Goal: Task Accomplishment & Management: Manage account settings

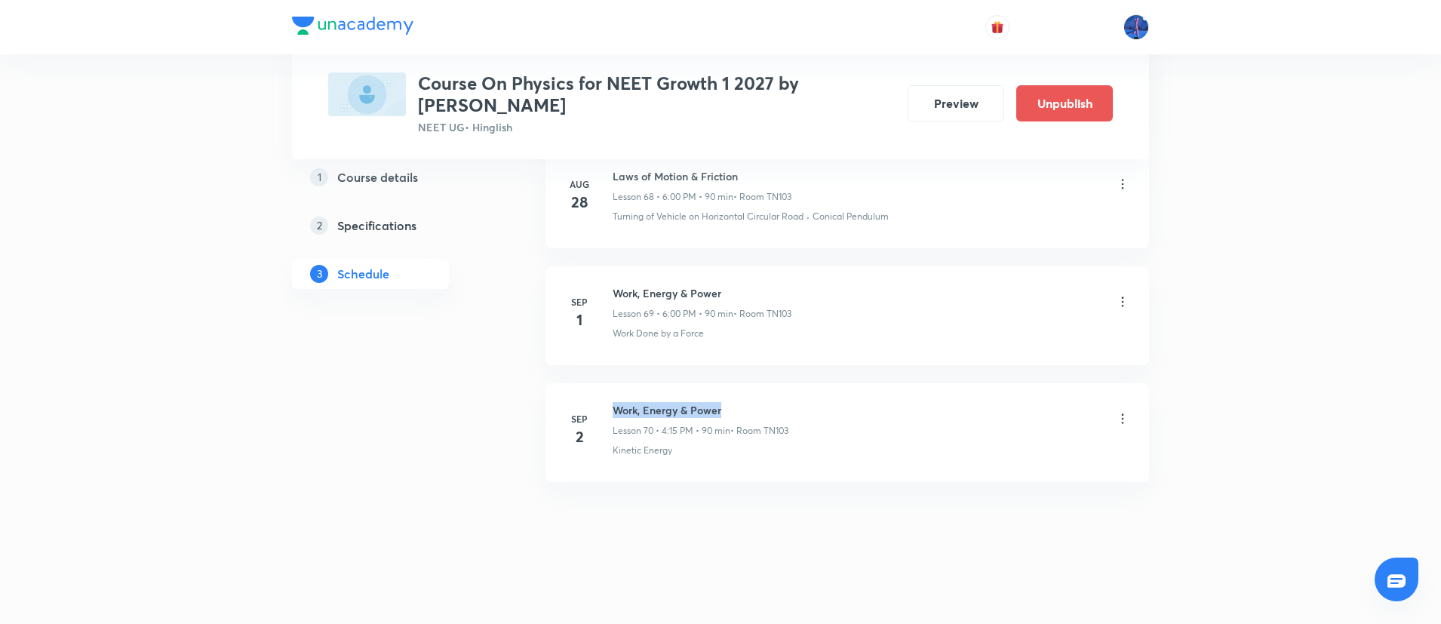
drag, startPoint x: 615, startPoint y: 409, endPoint x: 751, endPoint y: 399, distance: 136.1
click at [751, 399] on li "Sep 2 Work, Energy & Power Lesson 70 • 4:15 PM • 90 min • Room TN103 Kinetic En…" at bounding box center [846, 432] width 603 height 99
copy h6 "Work, Energy & Power"
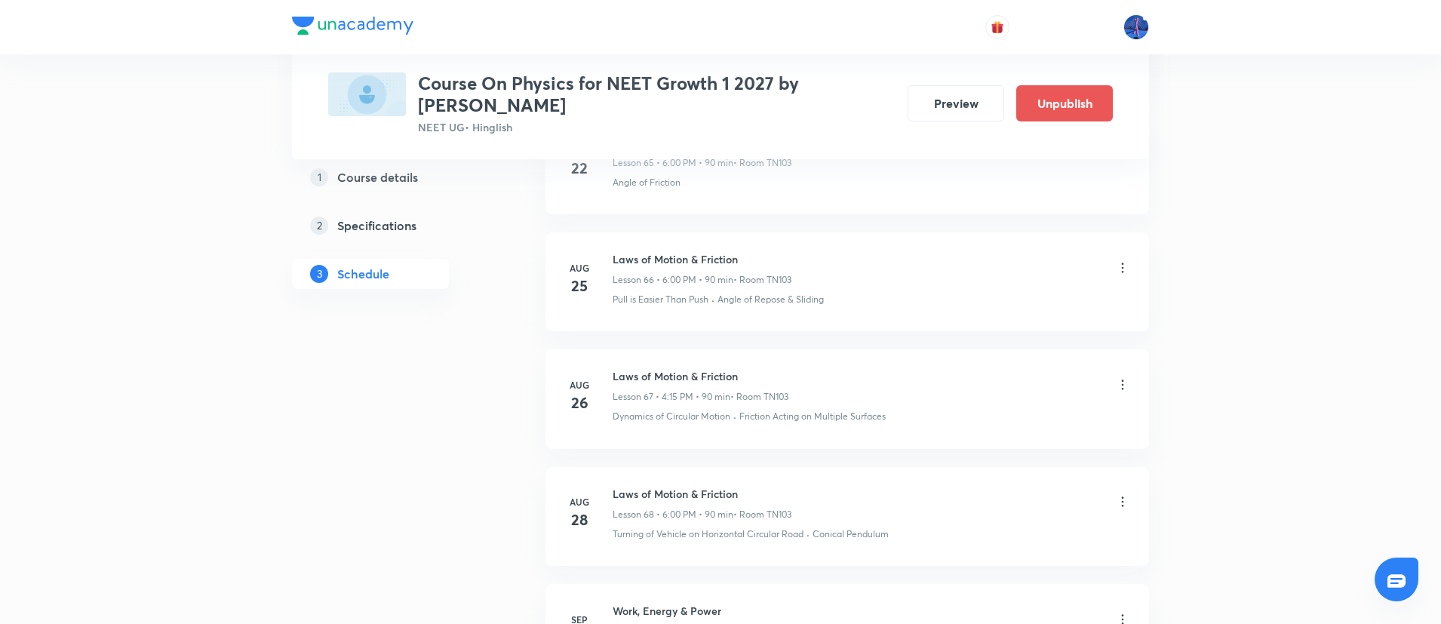
scroll to position [8814, 0]
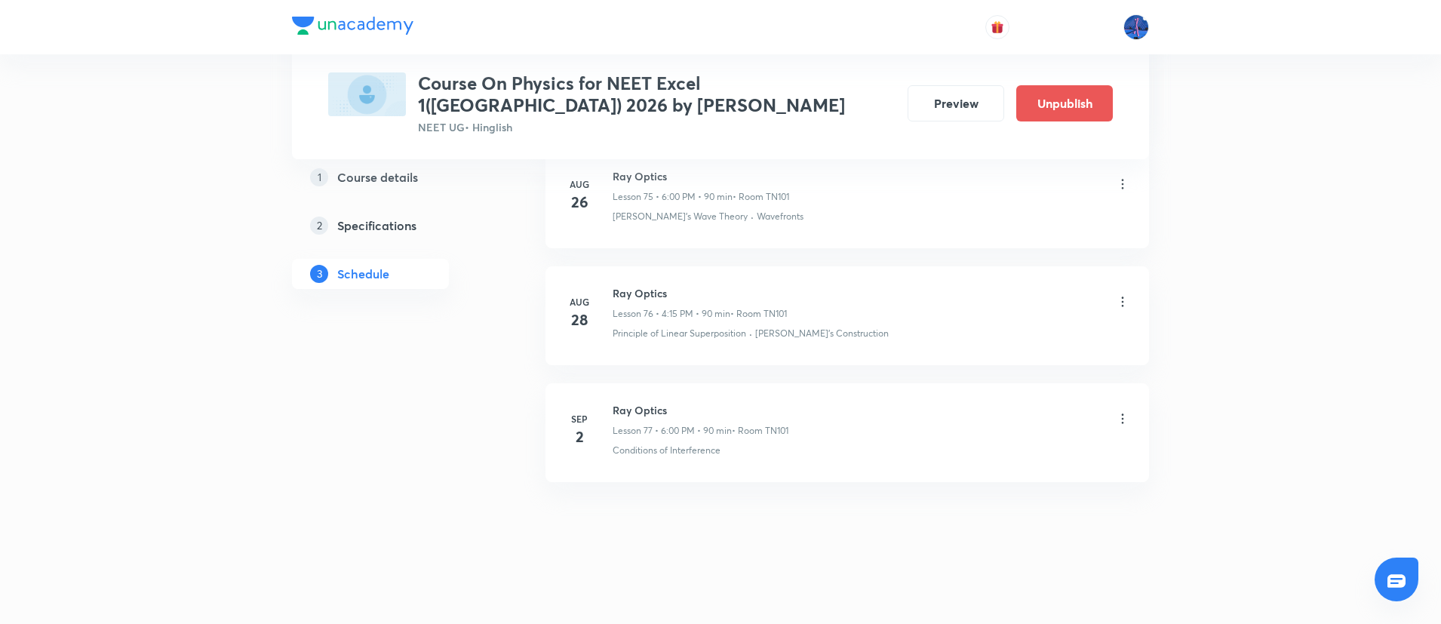
scroll to position [9683, 0]
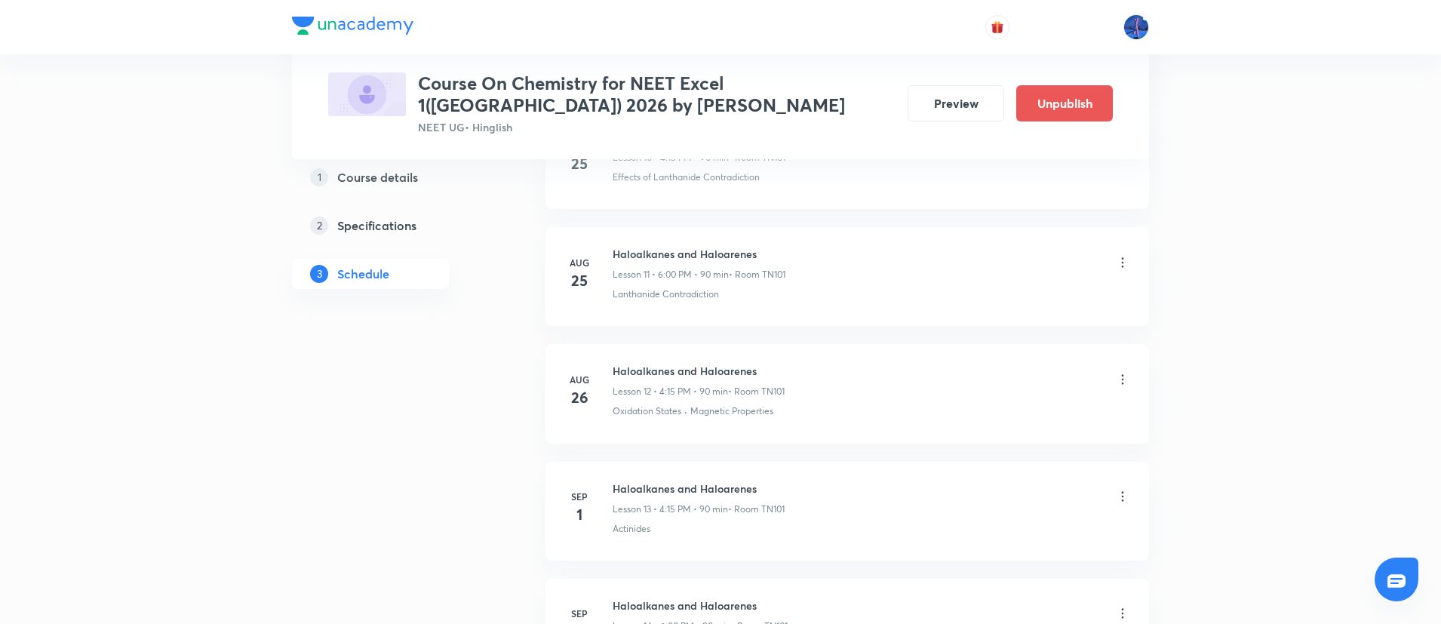
scroll to position [2361, 0]
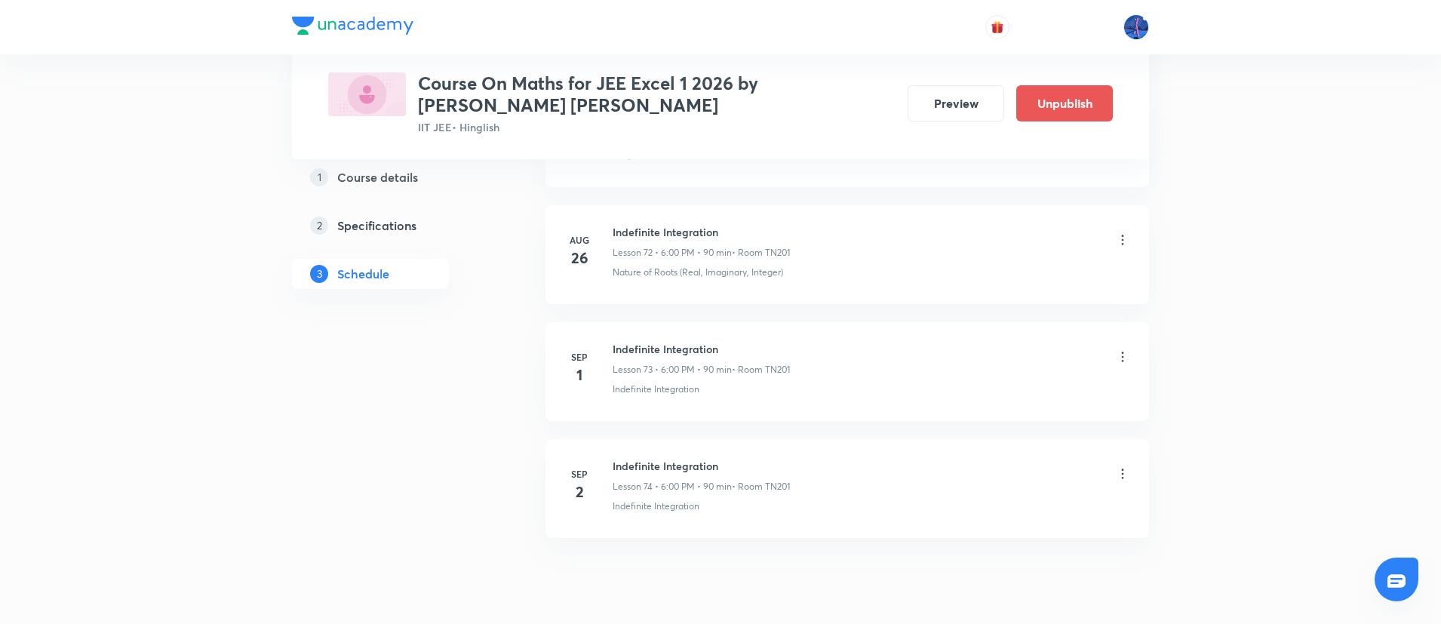
scroll to position [9336, 0]
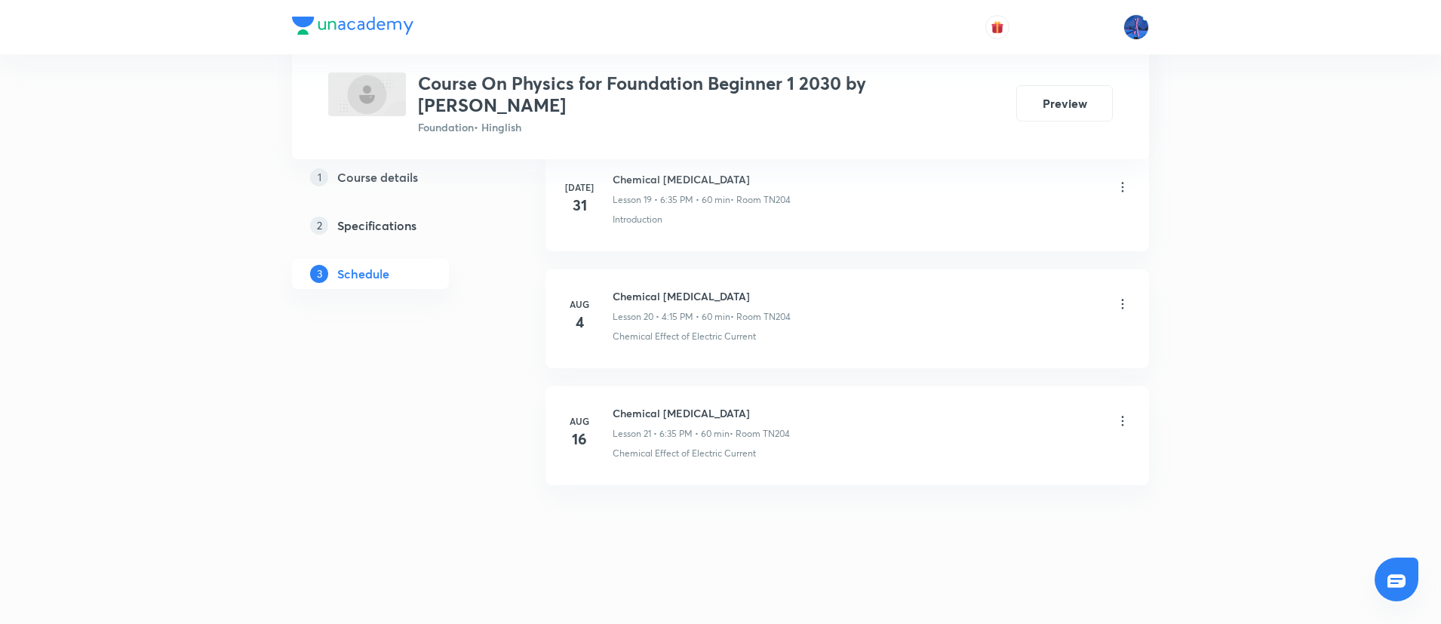
scroll to position [3063, 0]
drag, startPoint x: 614, startPoint y: 405, endPoint x: 792, endPoint y: 401, distance: 178.0
click at [790, 402] on h6 "Chemical [MEDICAL_DATA]" at bounding box center [700, 410] width 177 height 16
copy h6 "Chemical [MEDICAL_DATA]"
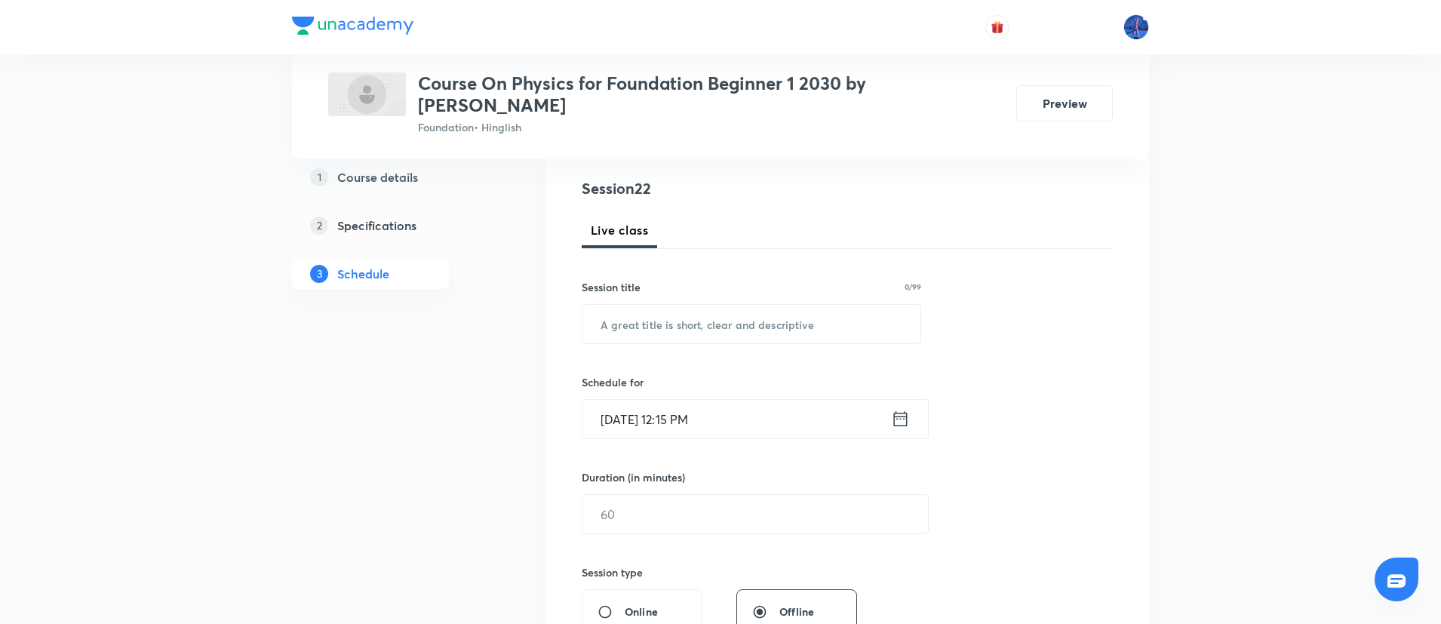
scroll to position [192, 0]
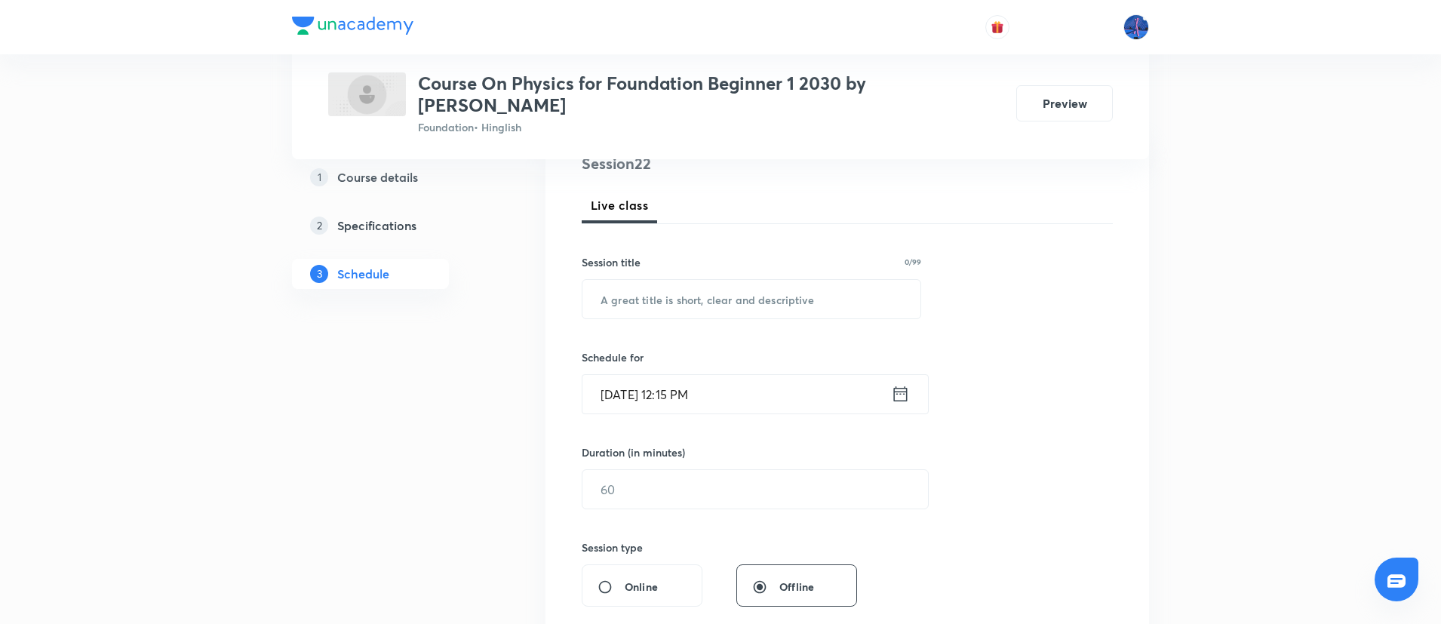
click at [743, 320] on div "Session 22 Live class Session title 0/99 ​ Schedule for [DATE] 12:15 PM ​ Durat…" at bounding box center [847, 506] width 531 height 708
click at [695, 303] on input "text" at bounding box center [751, 299] width 338 height 38
paste input "Chemical [MEDICAL_DATA]"
type input "Chemical [MEDICAL_DATA]"
click at [783, 405] on input "[DATE] 12:15 PM" at bounding box center [736, 394] width 308 height 38
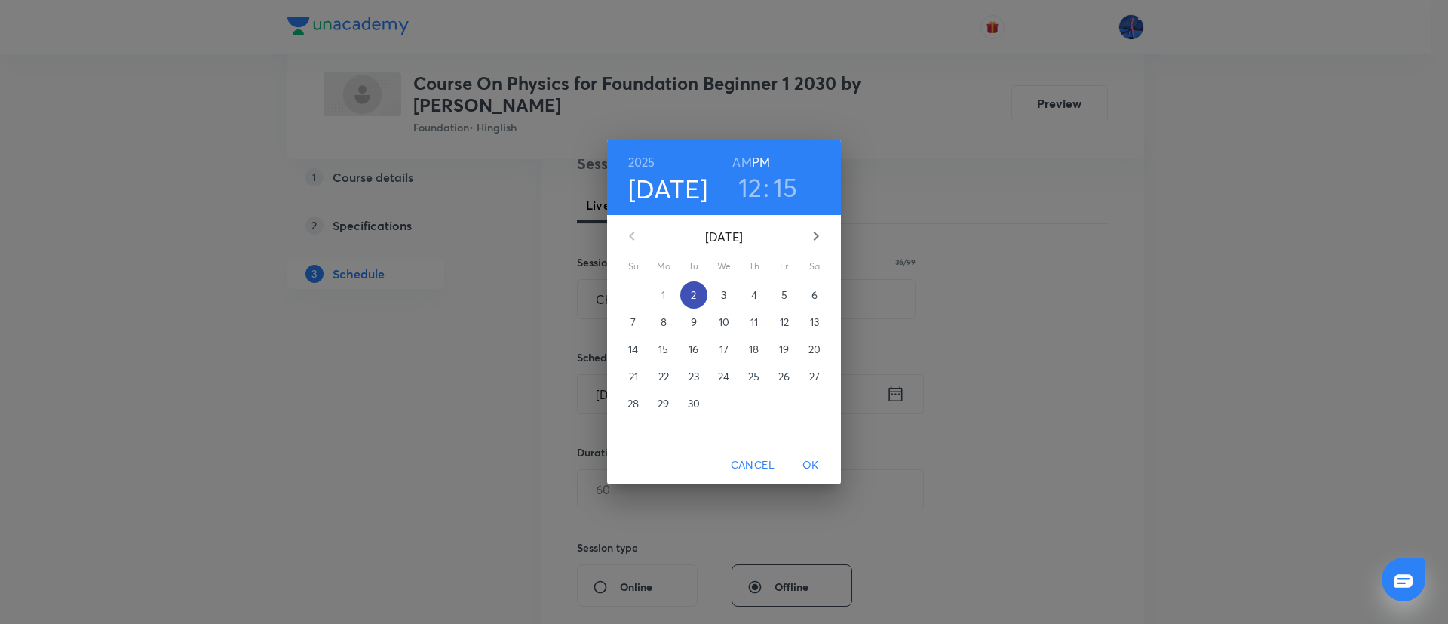
click at [695, 296] on p "2" at bounding box center [693, 294] width 5 height 15
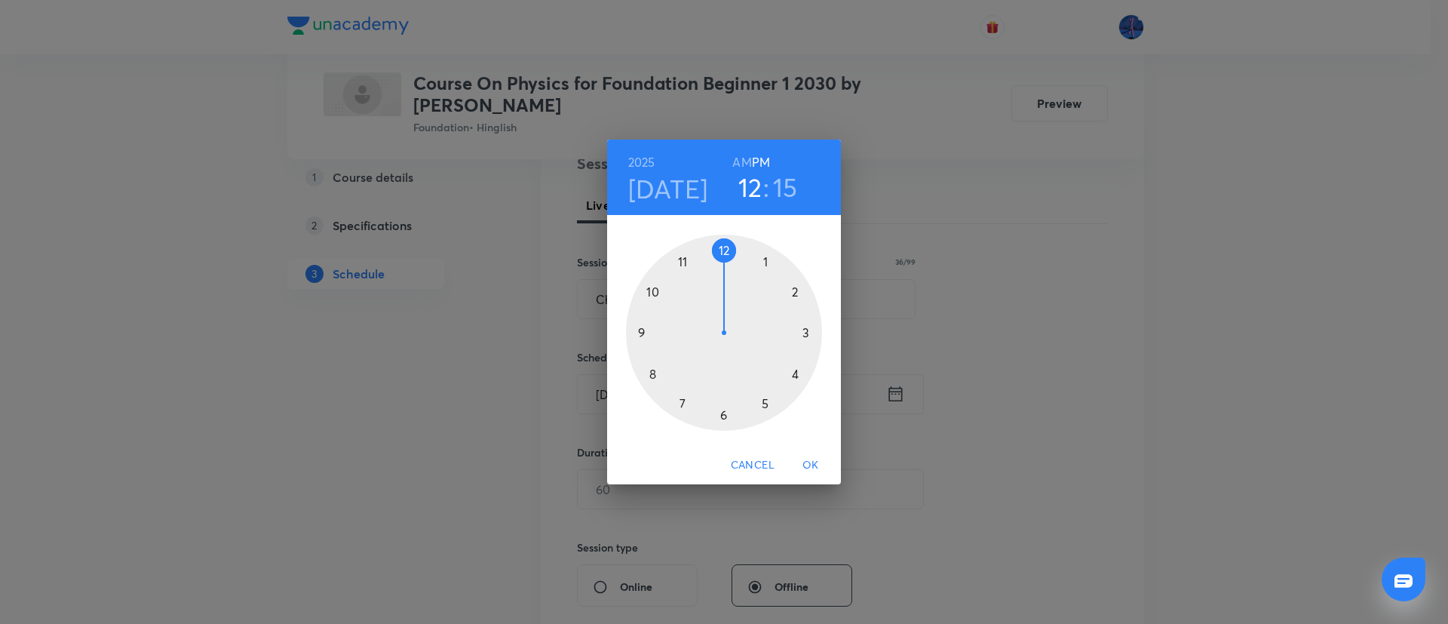
click at [794, 373] on div at bounding box center [724, 333] width 196 height 196
click at [807, 332] on div at bounding box center [724, 333] width 196 height 196
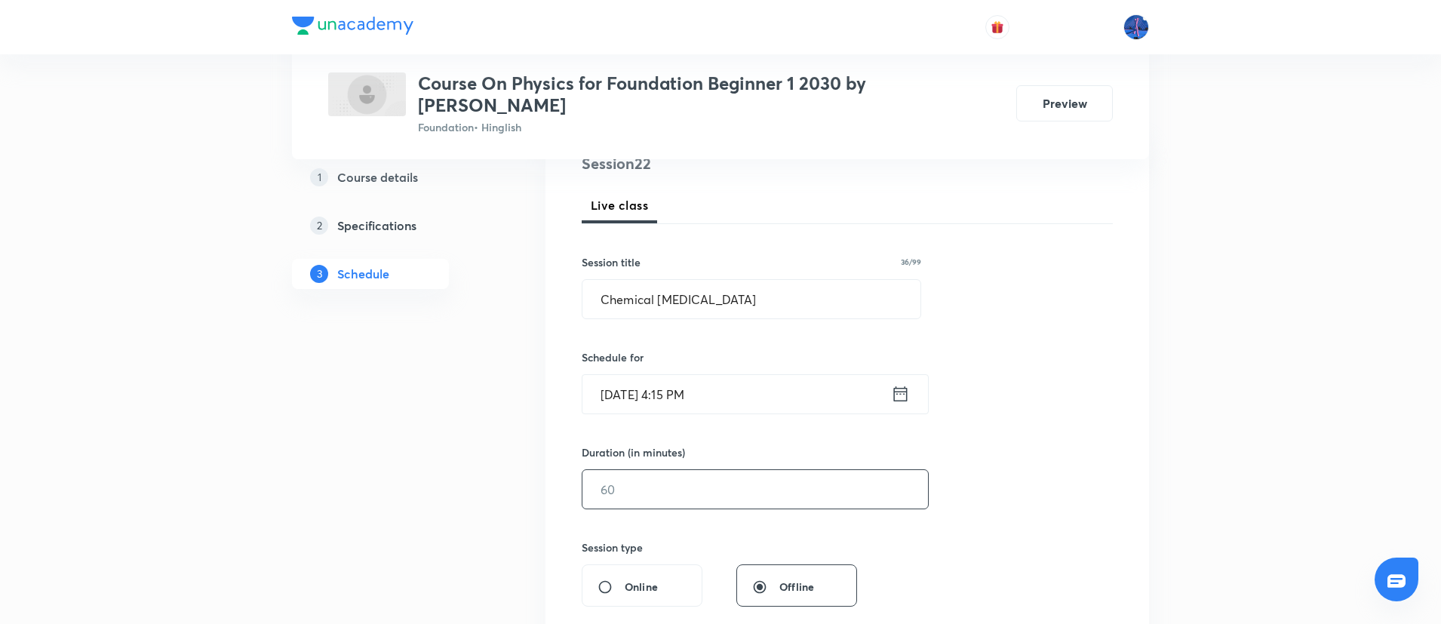
click at [694, 503] on input "text" at bounding box center [754, 489] width 345 height 38
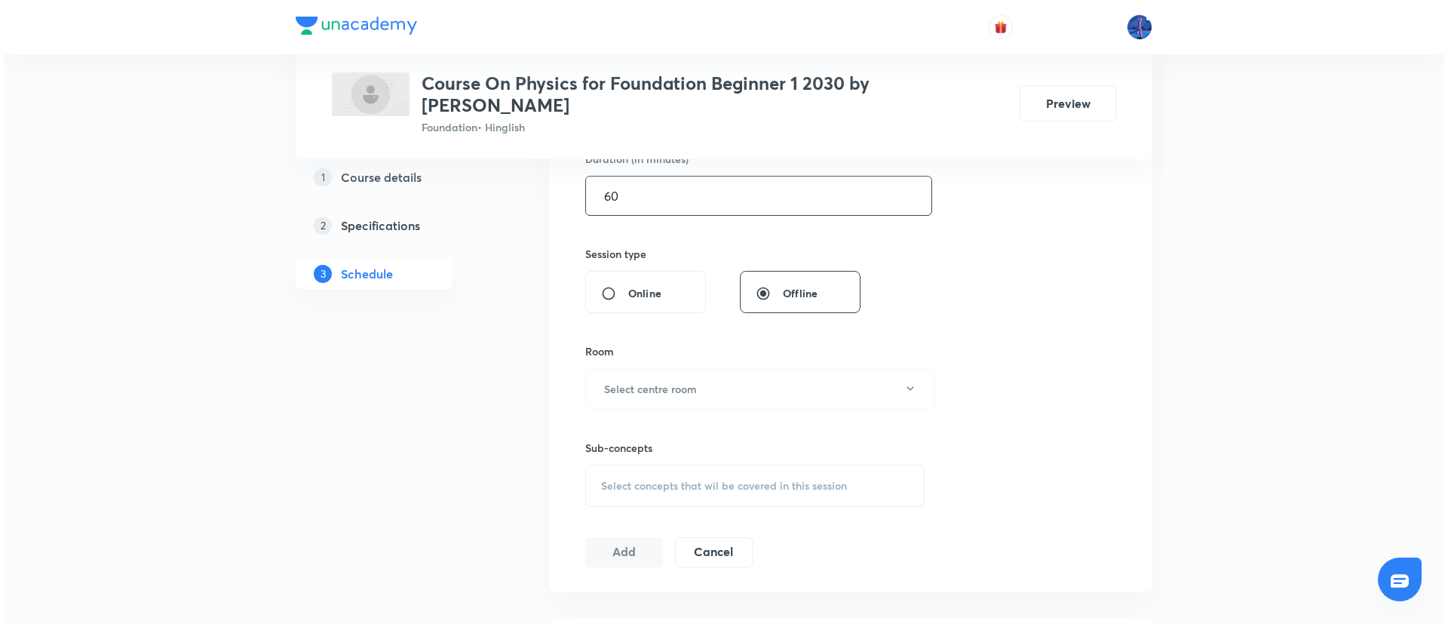
scroll to position [487, 0]
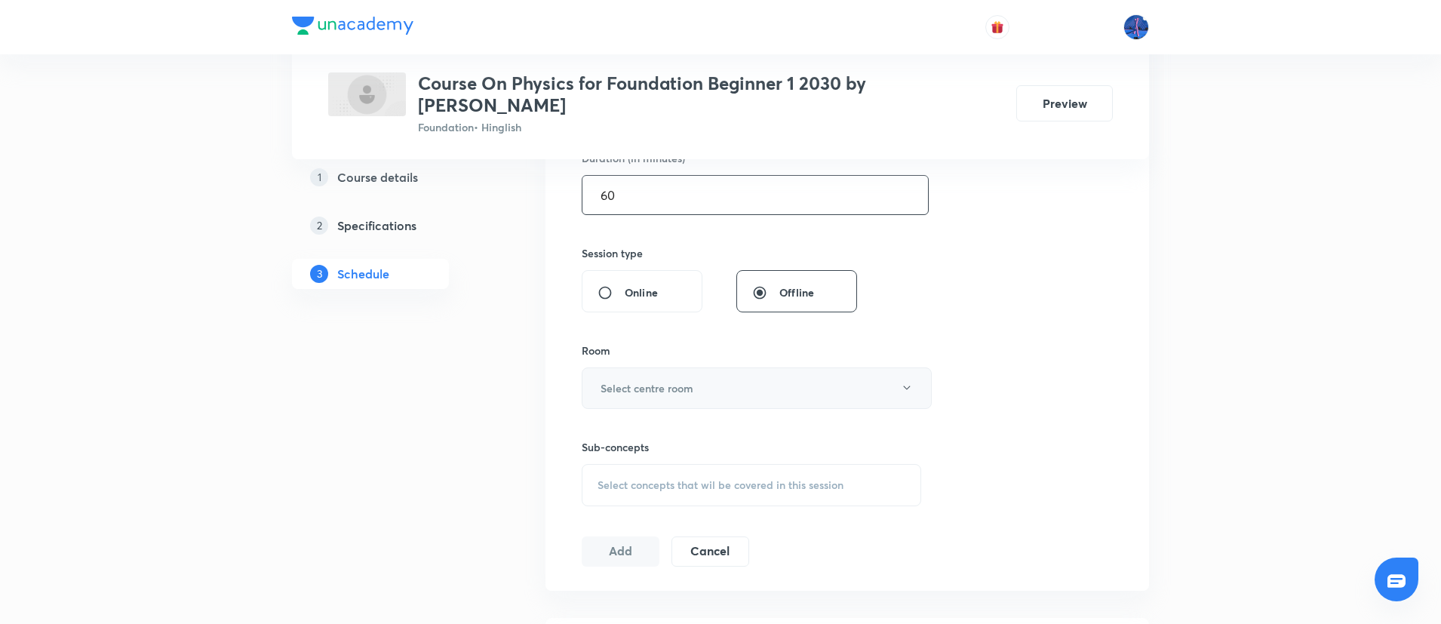
type input "60"
click at [760, 379] on button "Select centre room" at bounding box center [757, 387] width 350 height 41
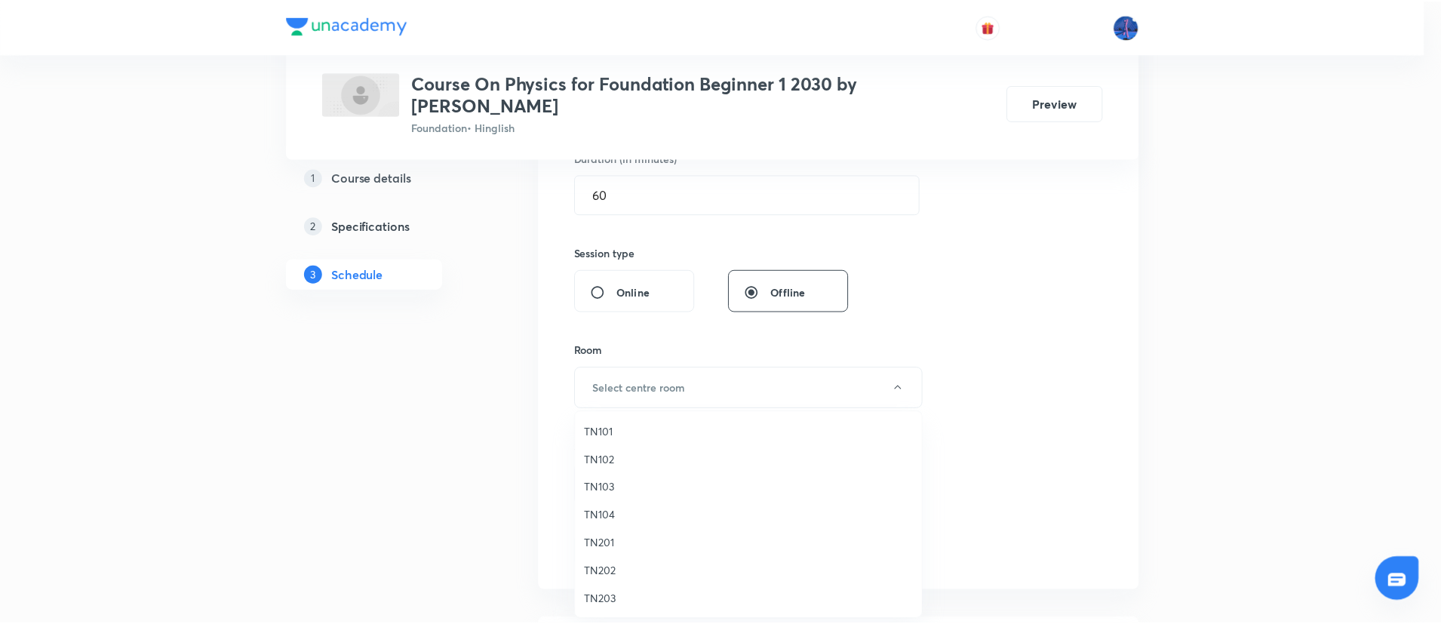
scroll to position [29, 0]
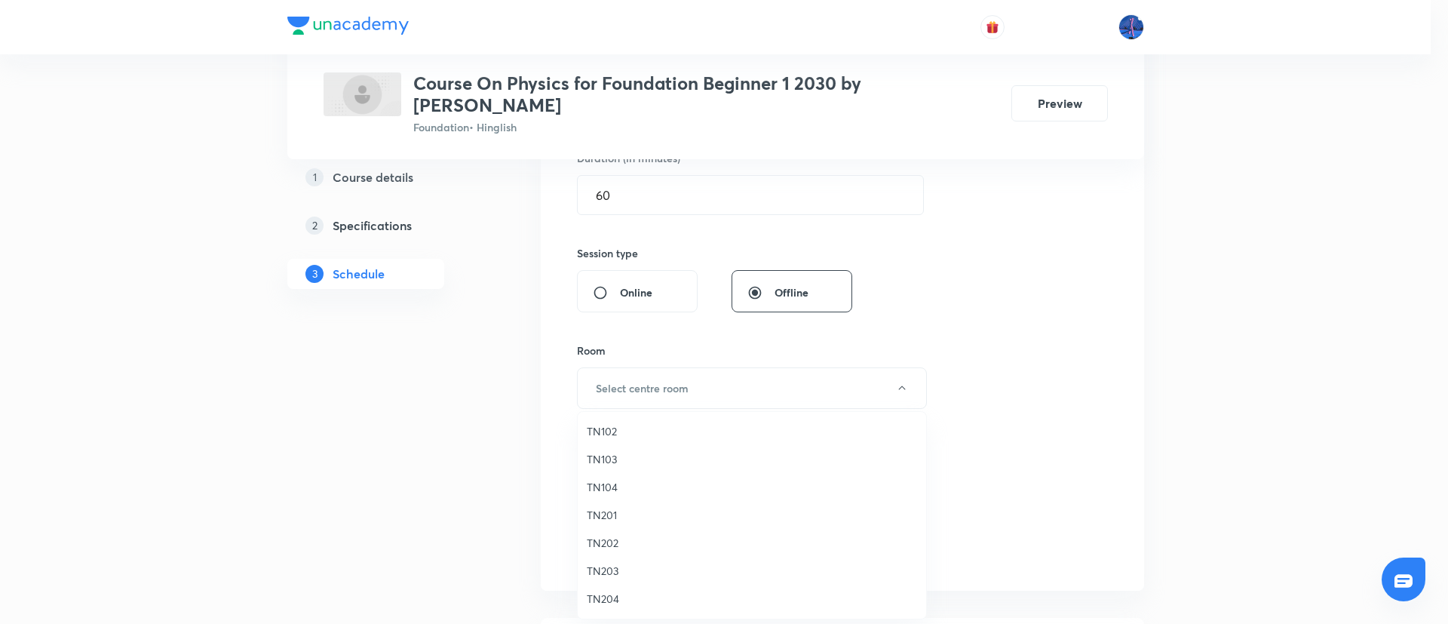
click at [620, 600] on span "TN204" at bounding box center [752, 599] width 330 height 16
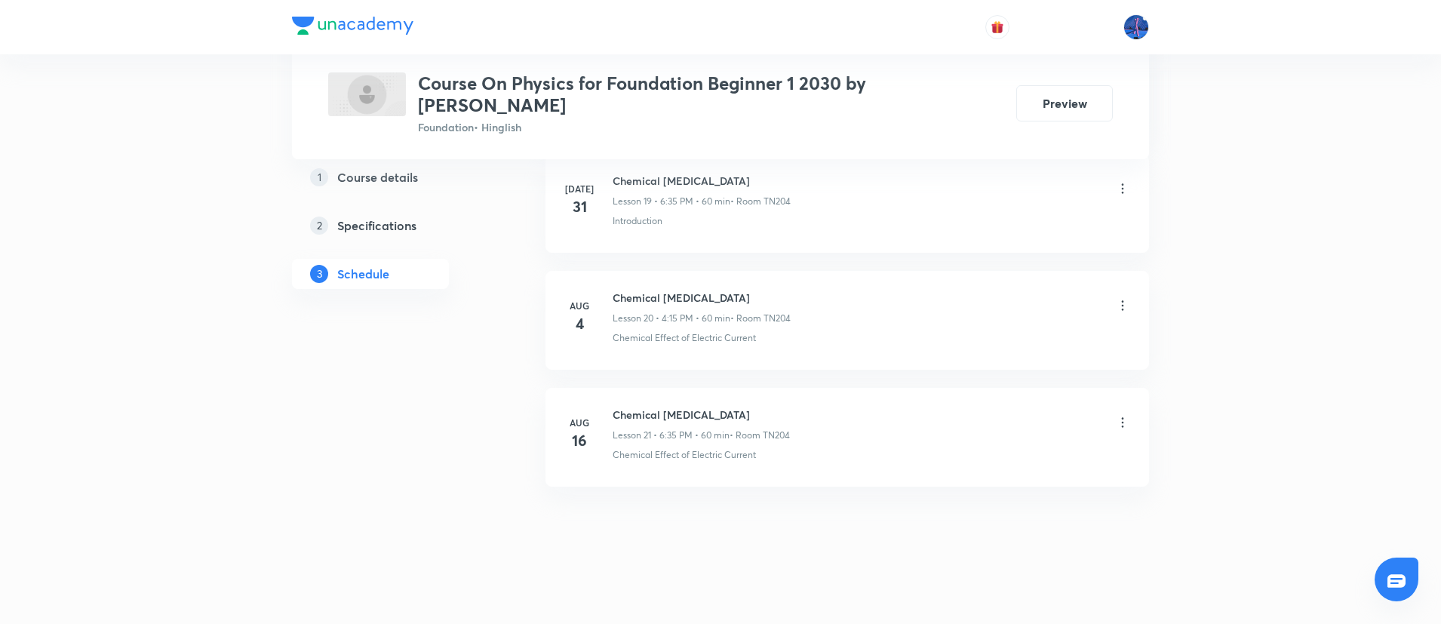
scroll to position [3063, 0]
click at [777, 464] on li "[DATE] Chemical [MEDICAL_DATA] Lesson 21 • 6:35 PM • 60 min • Room TN204 Chemic…" at bounding box center [846, 432] width 603 height 99
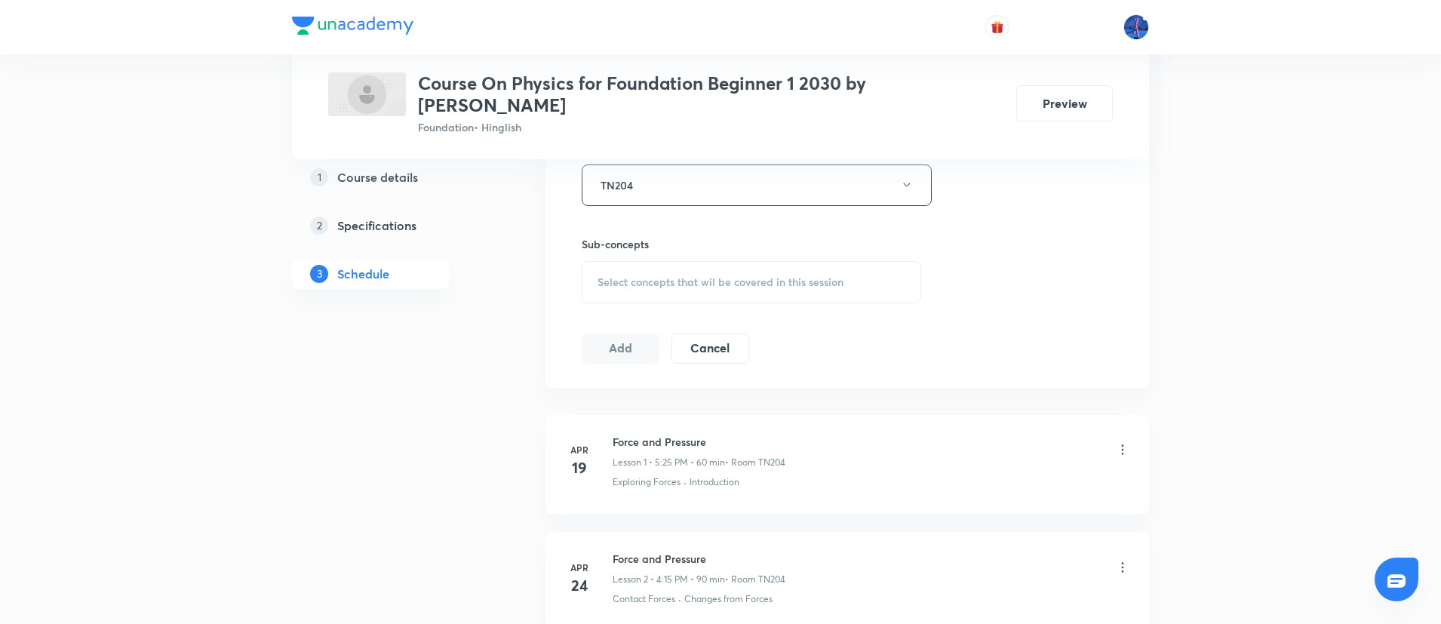
scroll to position [690, 0]
click at [714, 299] on div "Select concepts that wil be covered in this session" at bounding box center [751, 281] width 339 height 42
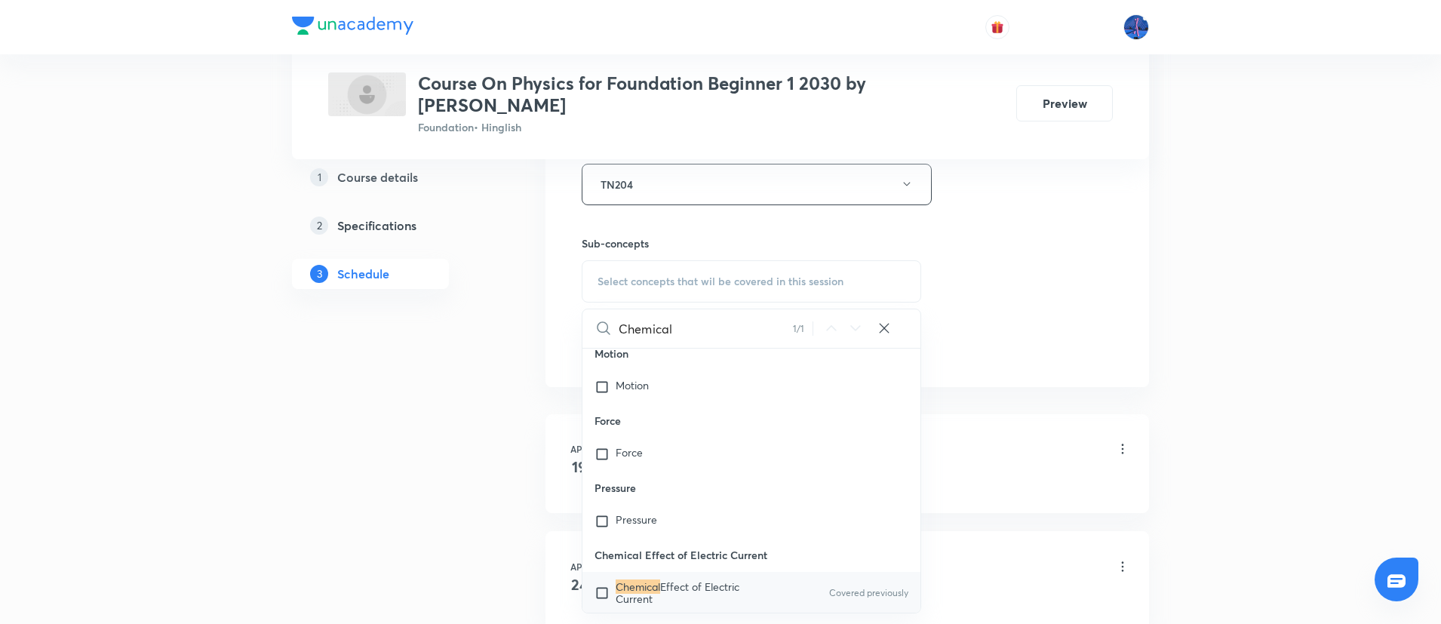
scroll to position [1739, 0]
type input "Chemical"
click at [655, 582] on mark "Chemical" at bounding box center [637, 585] width 45 height 14
checkbox input "true"
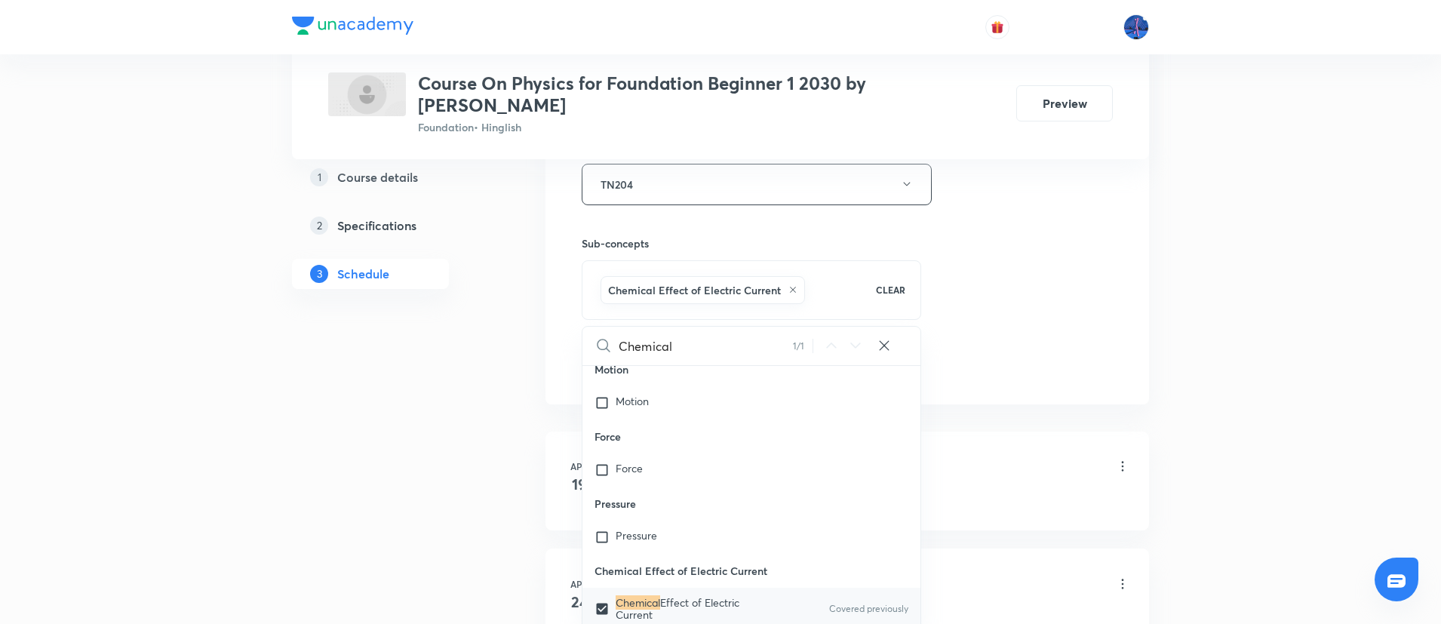
click at [992, 293] on div "Session 22 Live class Session title 36/99 Chemical [MEDICAL_DATA] ​ Schedule fo…" at bounding box center [847, 18] width 531 height 726
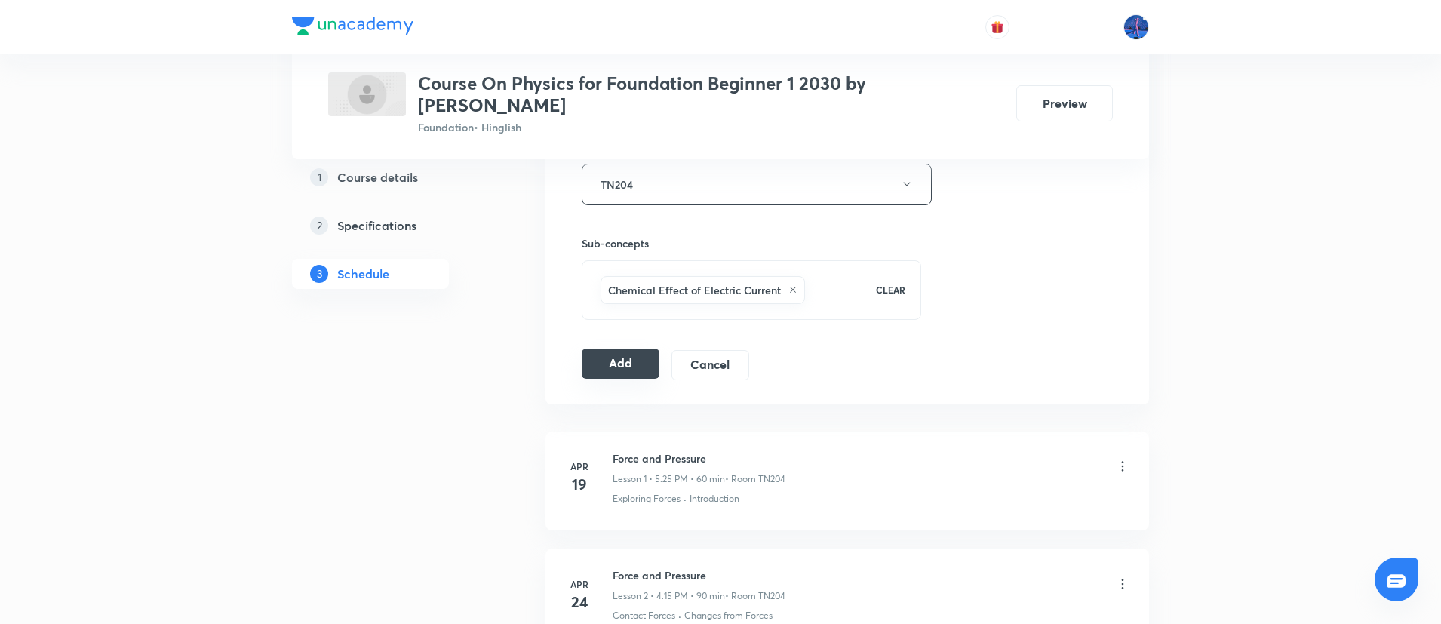
click at [618, 371] on button "Add" at bounding box center [621, 363] width 78 height 30
